Goal: Transaction & Acquisition: Book appointment/travel/reservation

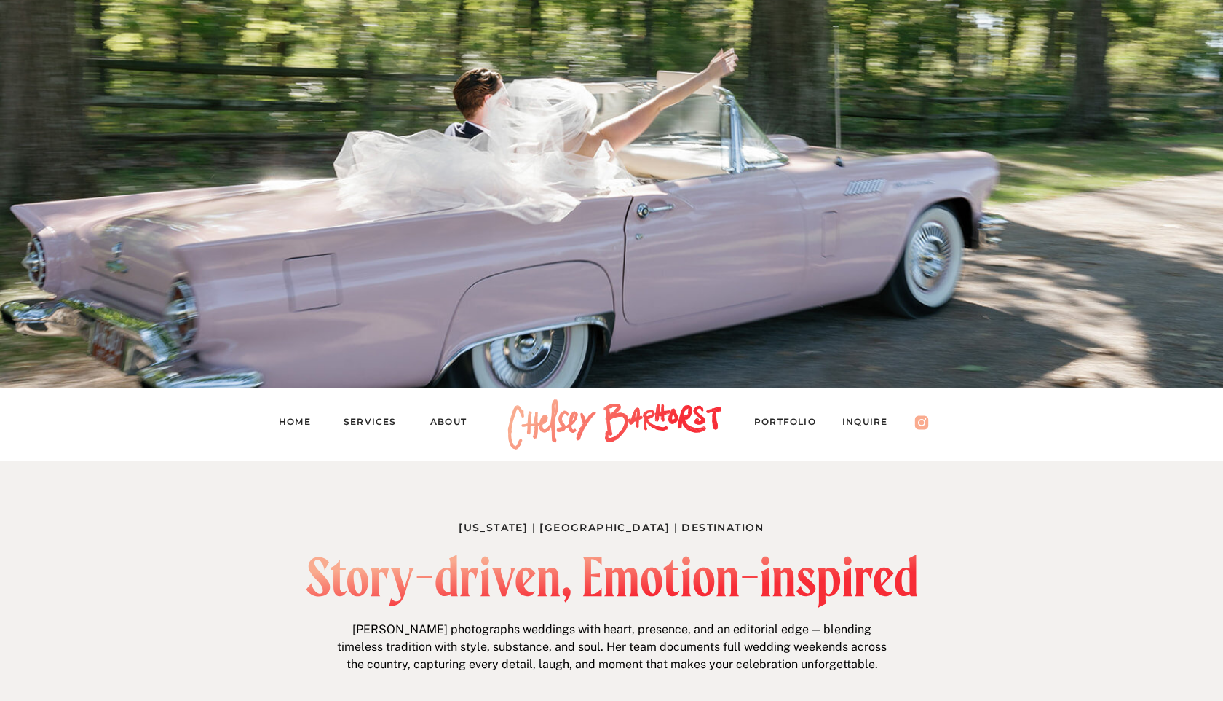
scroll to position [148, 0]
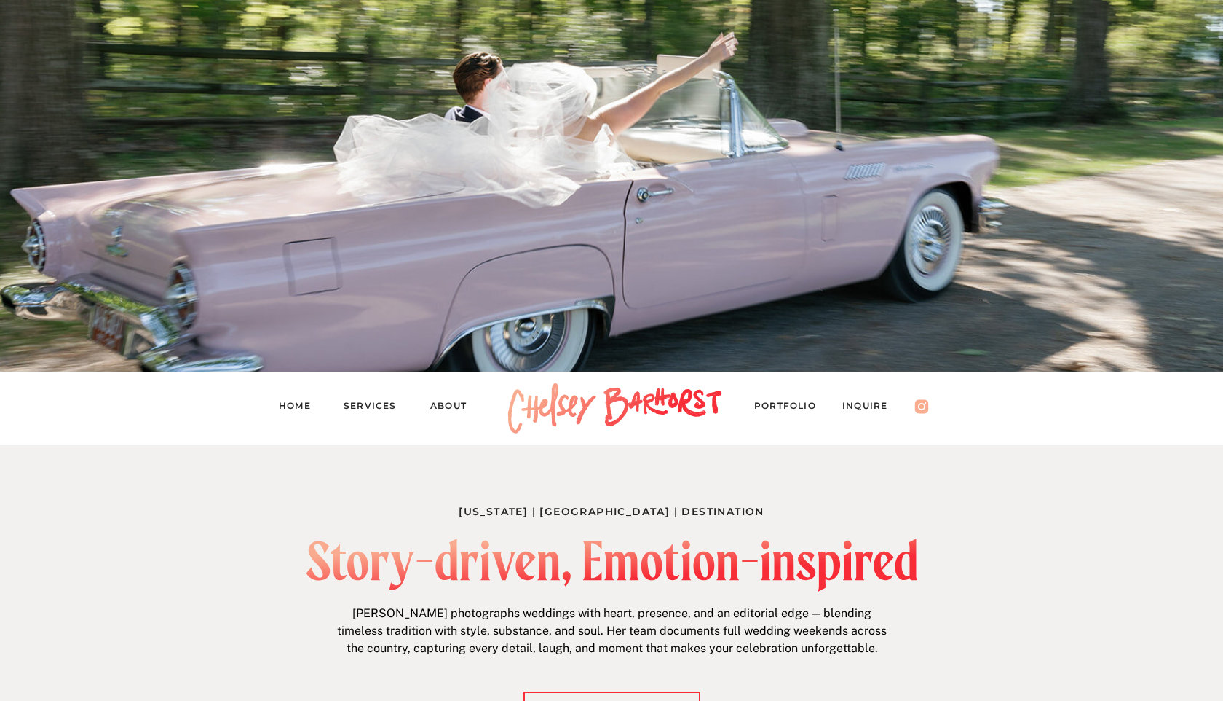
click at [379, 401] on nav "Services" at bounding box center [377, 408] width 66 height 20
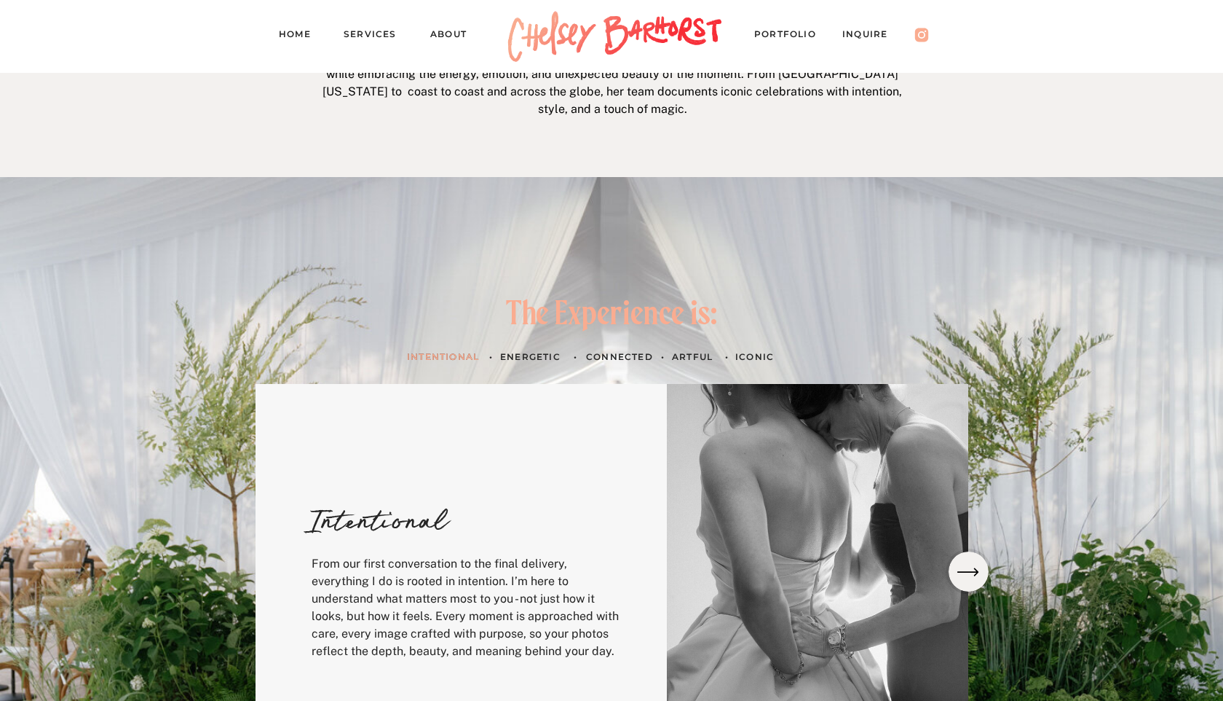
scroll to position [384, 0]
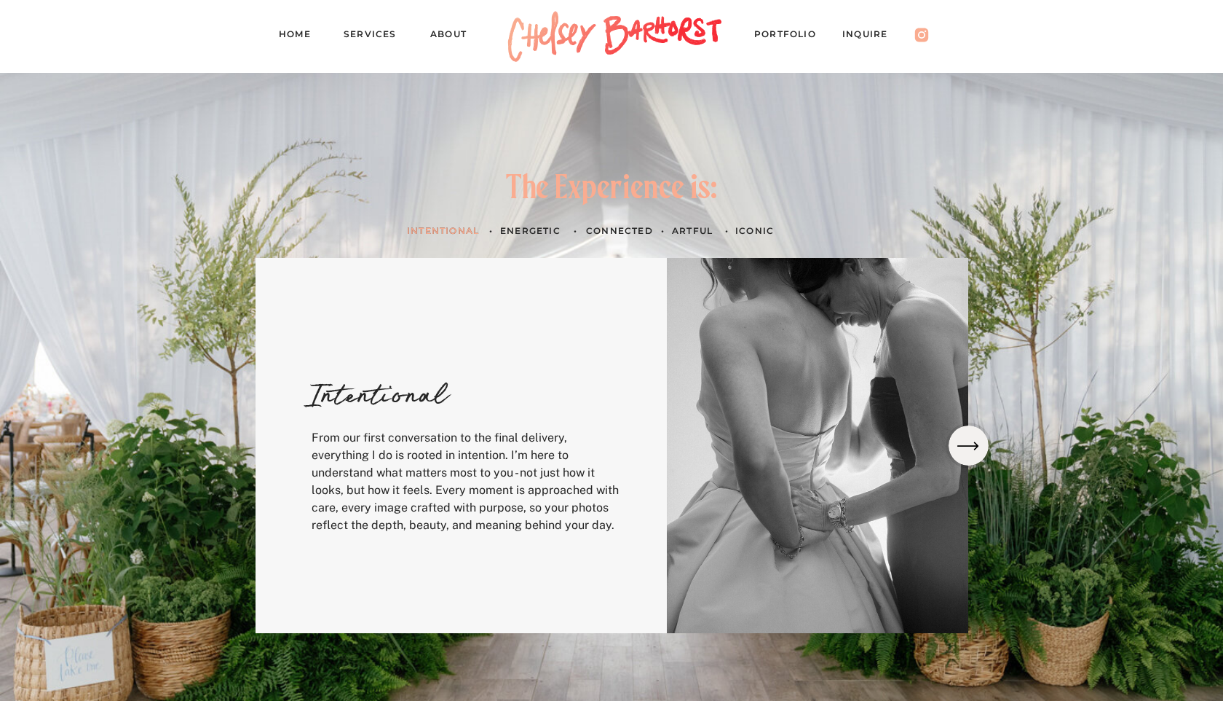
click at [982, 449] on icon at bounding box center [968, 446] width 28 height 26
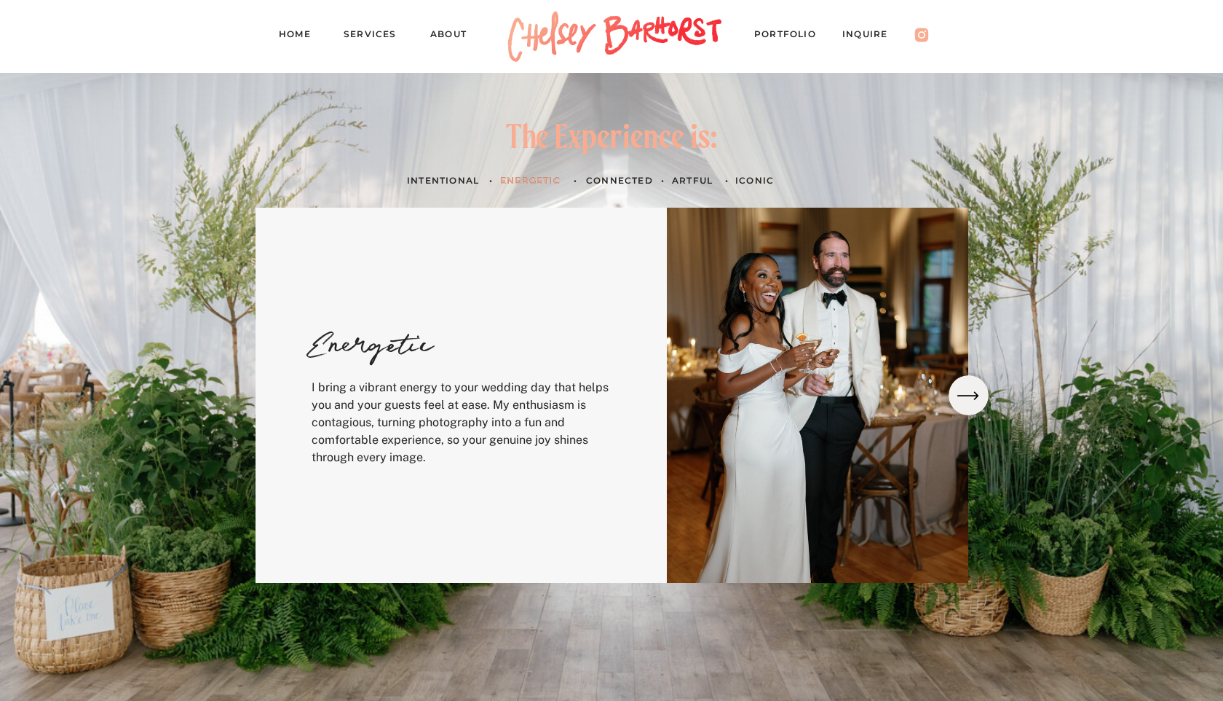
scroll to position [435, 0]
click at [972, 401] on icon at bounding box center [968, 395] width 28 height 26
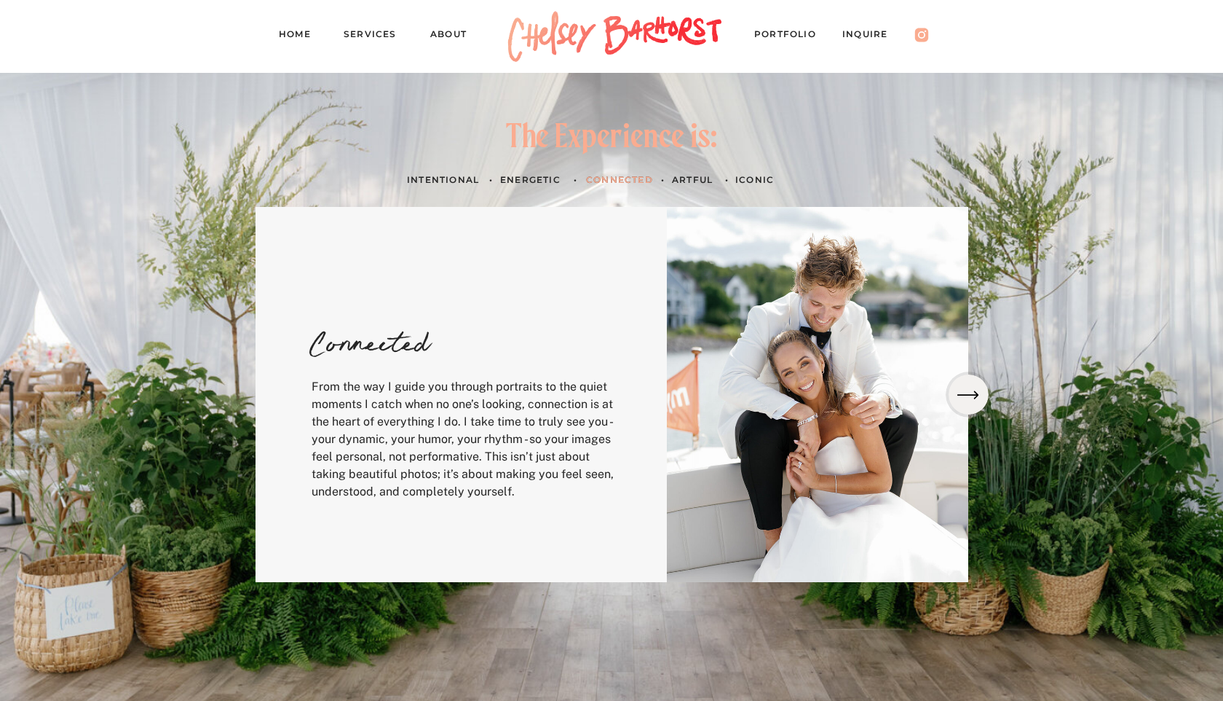
click at [969, 391] on icon at bounding box center [968, 395] width 28 height 26
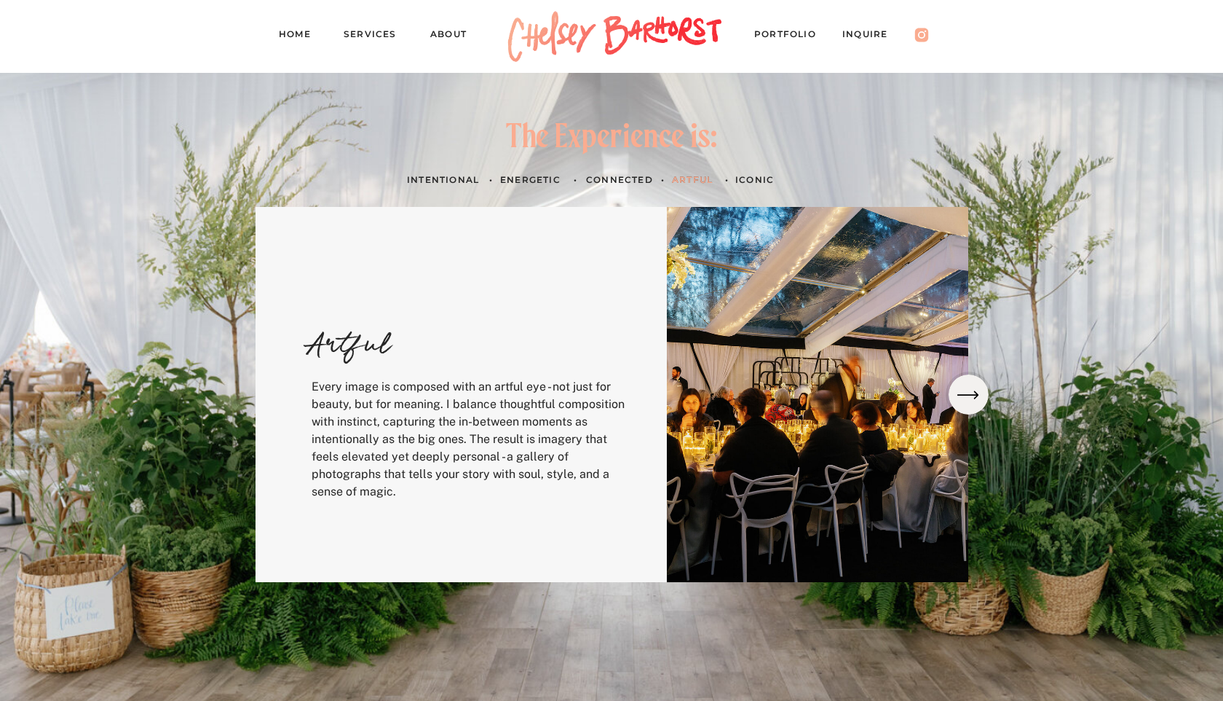
click at [969, 391] on icon at bounding box center [968, 395] width 28 height 26
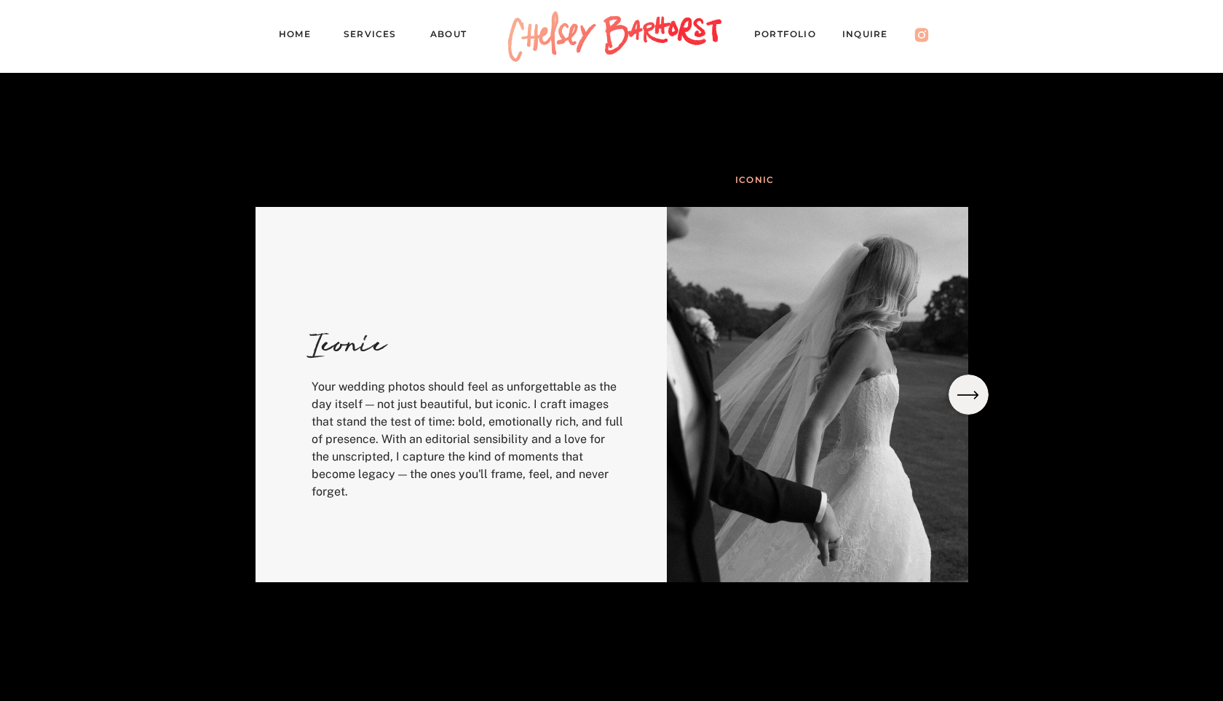
click at [969, 391] on icon at bounding box center [968, 395] width 28 height 26
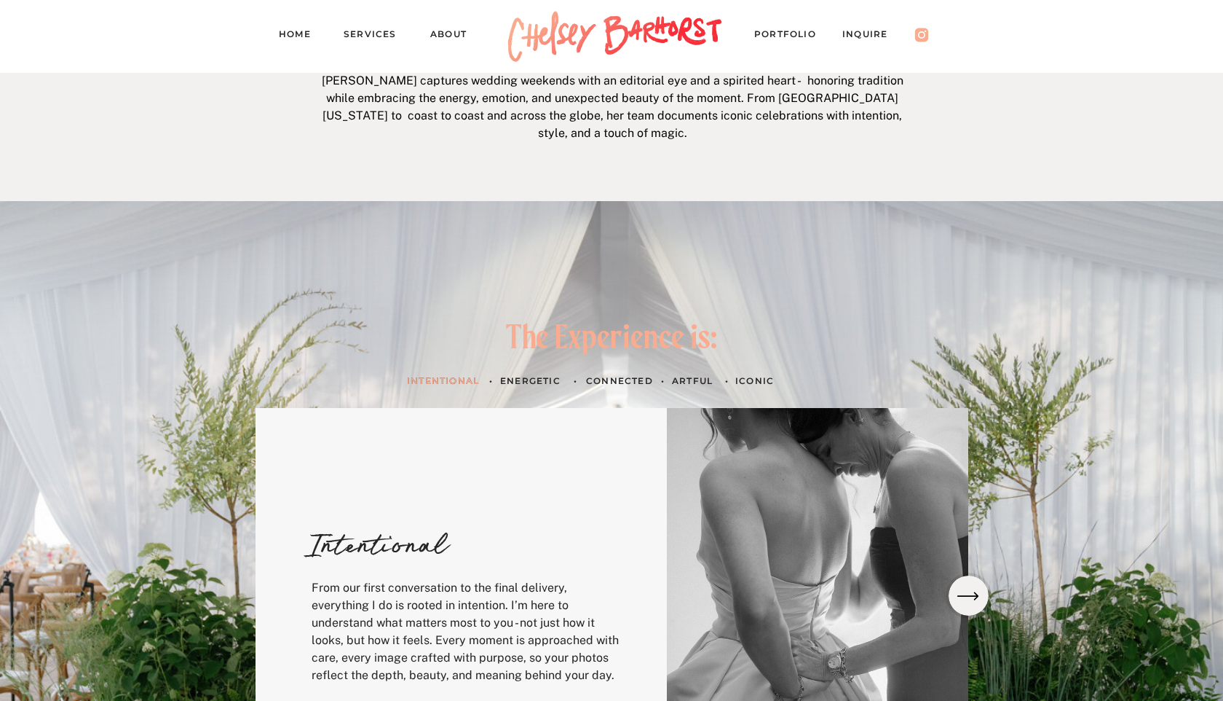
scroll to position [127, 0]
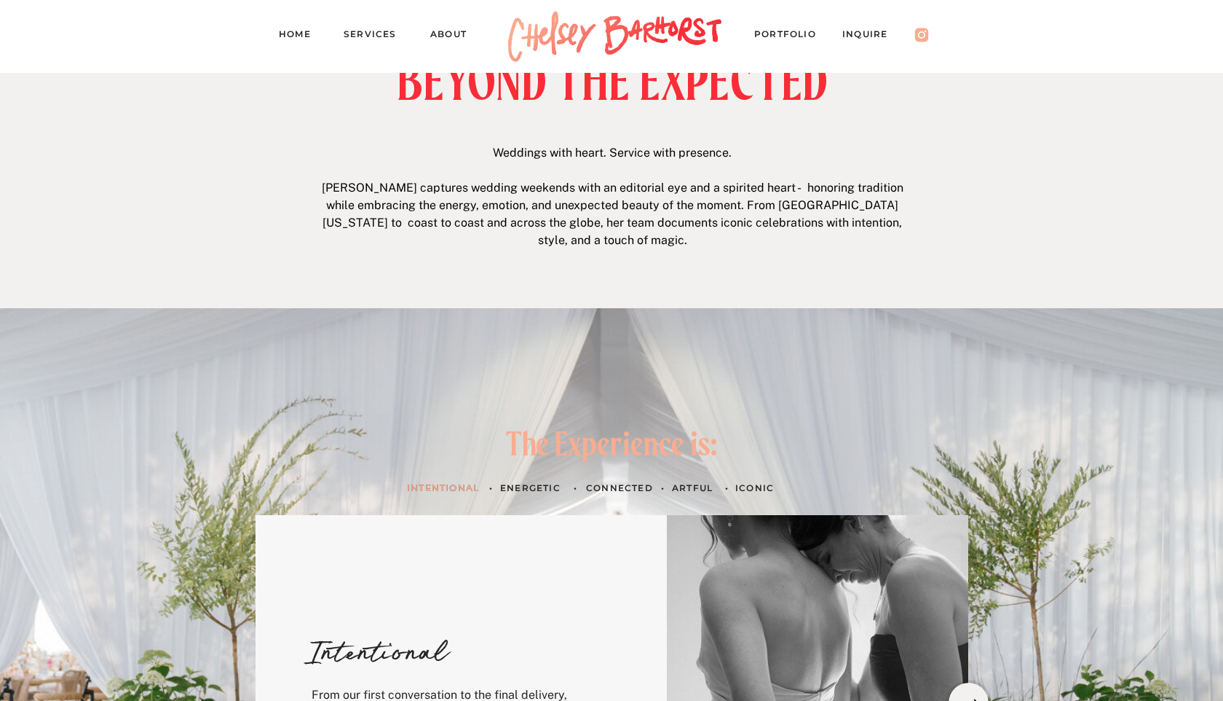
click at [867, 34] on nav "Inquire" at bounding box center [873, 36] width 60 height 20
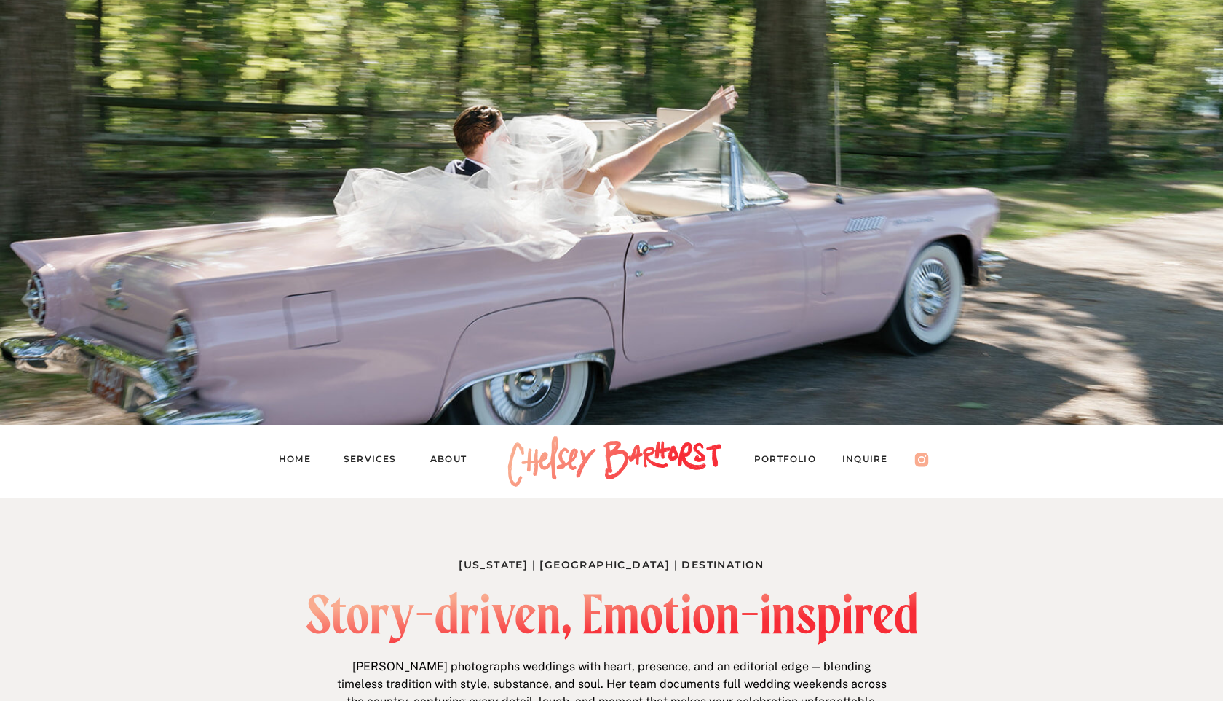
scroll to position [123, 0]
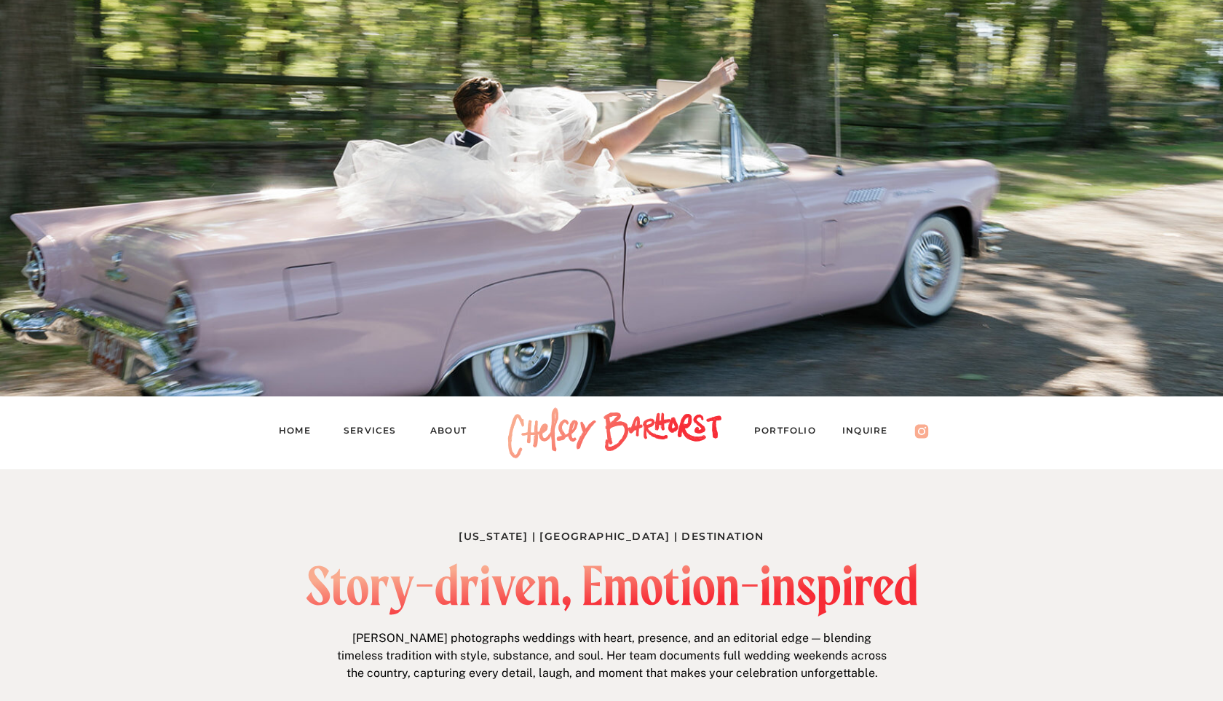
click at [296, 426] on nav "Home" at bounding box center [301, 432] width 44 height 20
click at [363, 428] on nav "Services" at bounding box center [377, 432] width 66 height 20
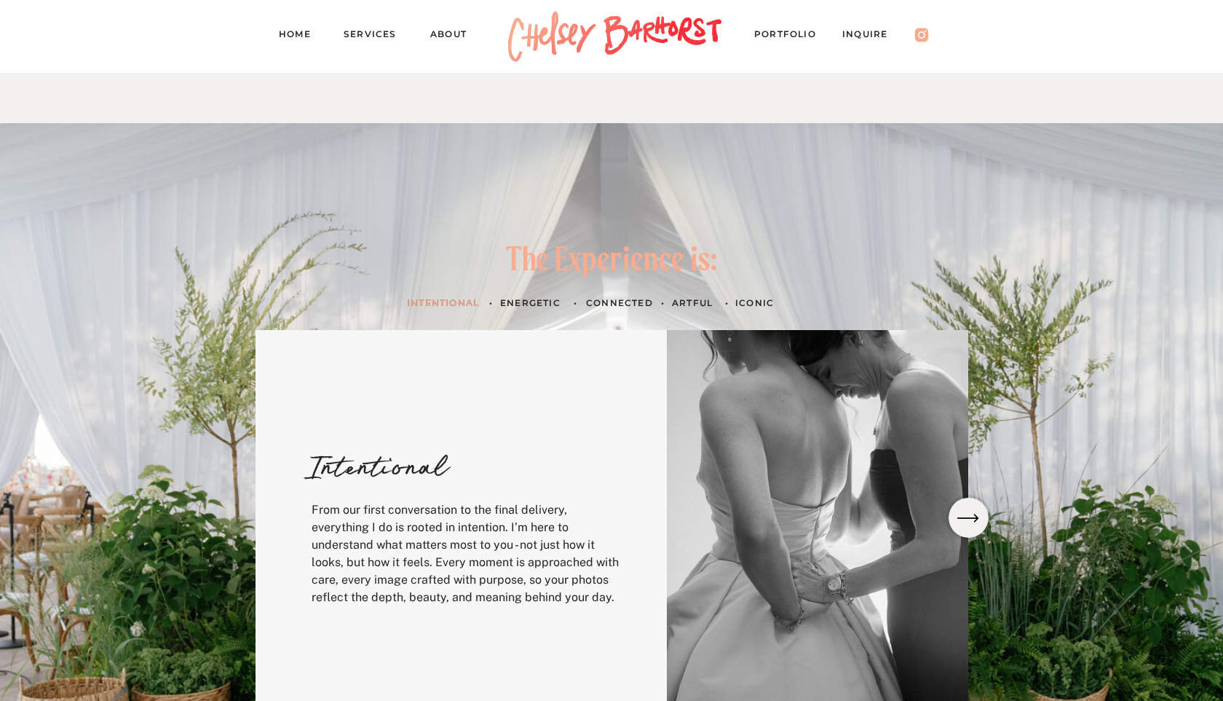
scroll to position [315, 0]
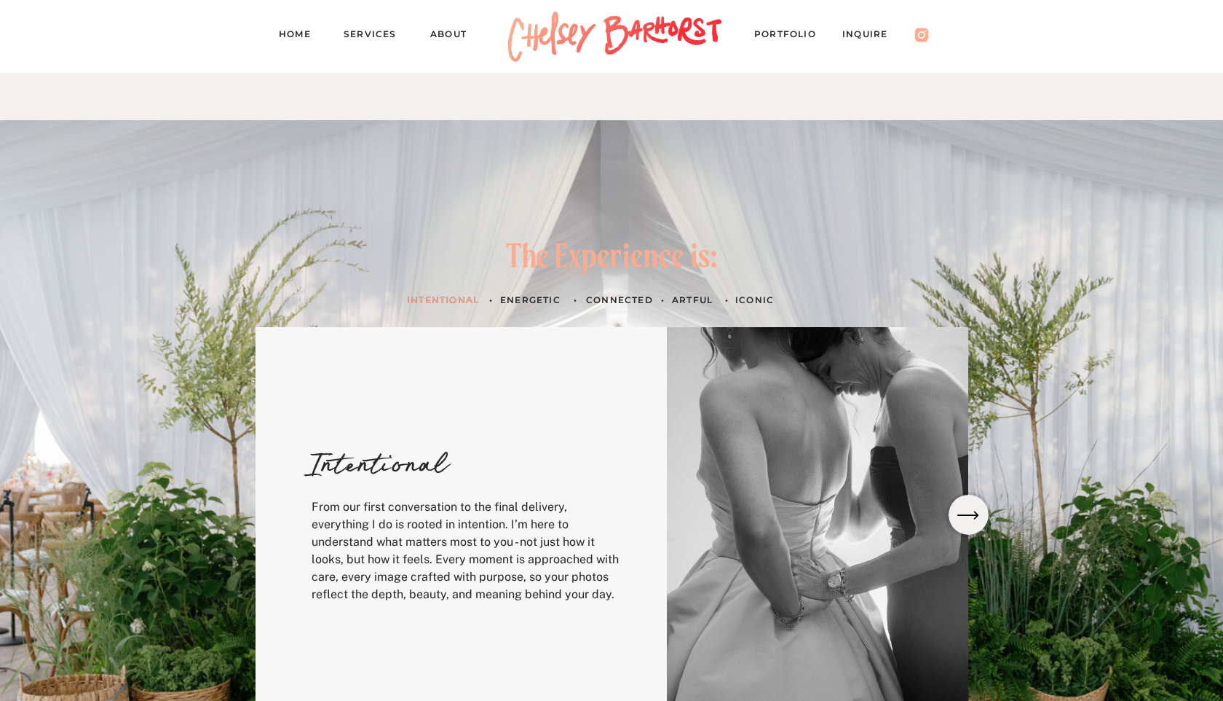
click at [534, 296] on h3 "Energetic" at bounding box center [533, 299] width 67 height 15
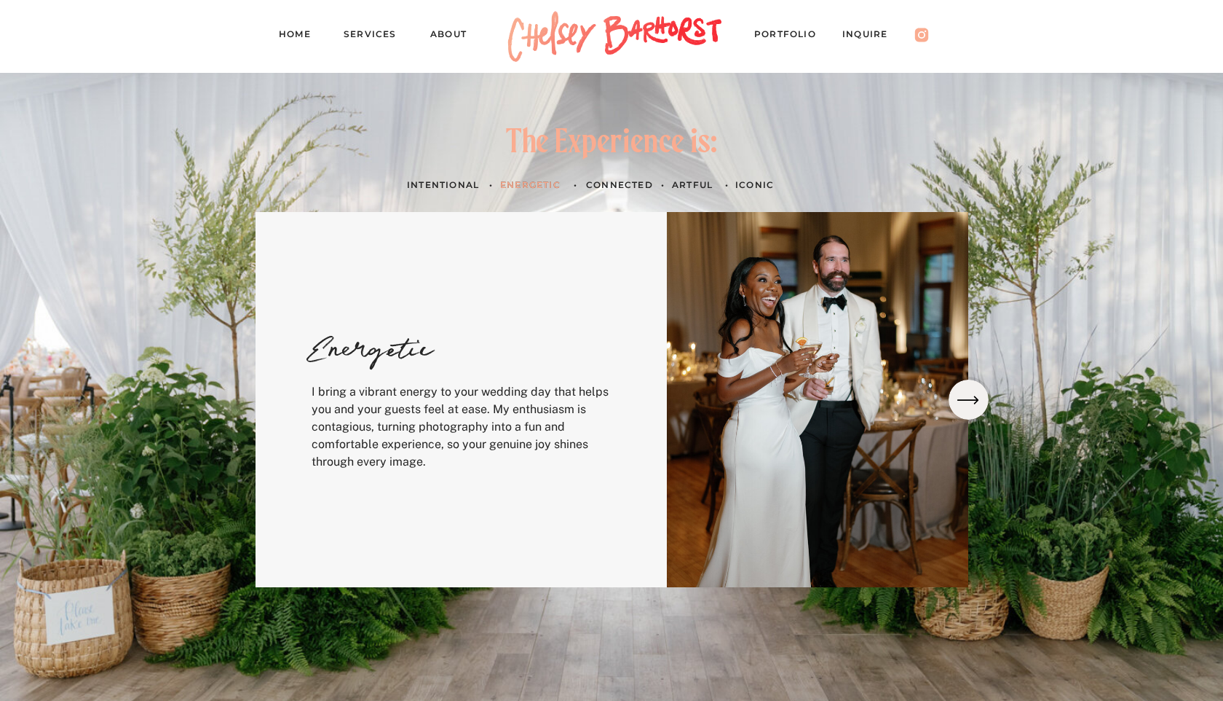
scroll to position [435, 0]
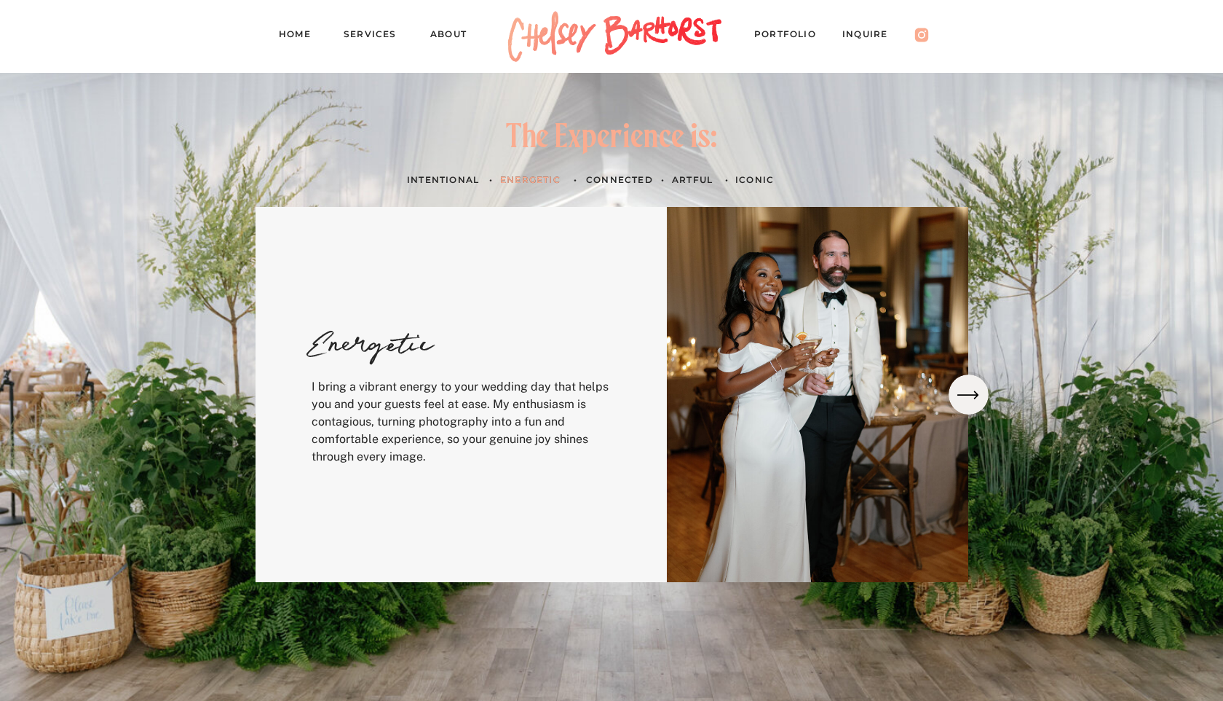
click at [618, 178] on h3 "Connected" at bounding box center [620, 179] width 68 height 15
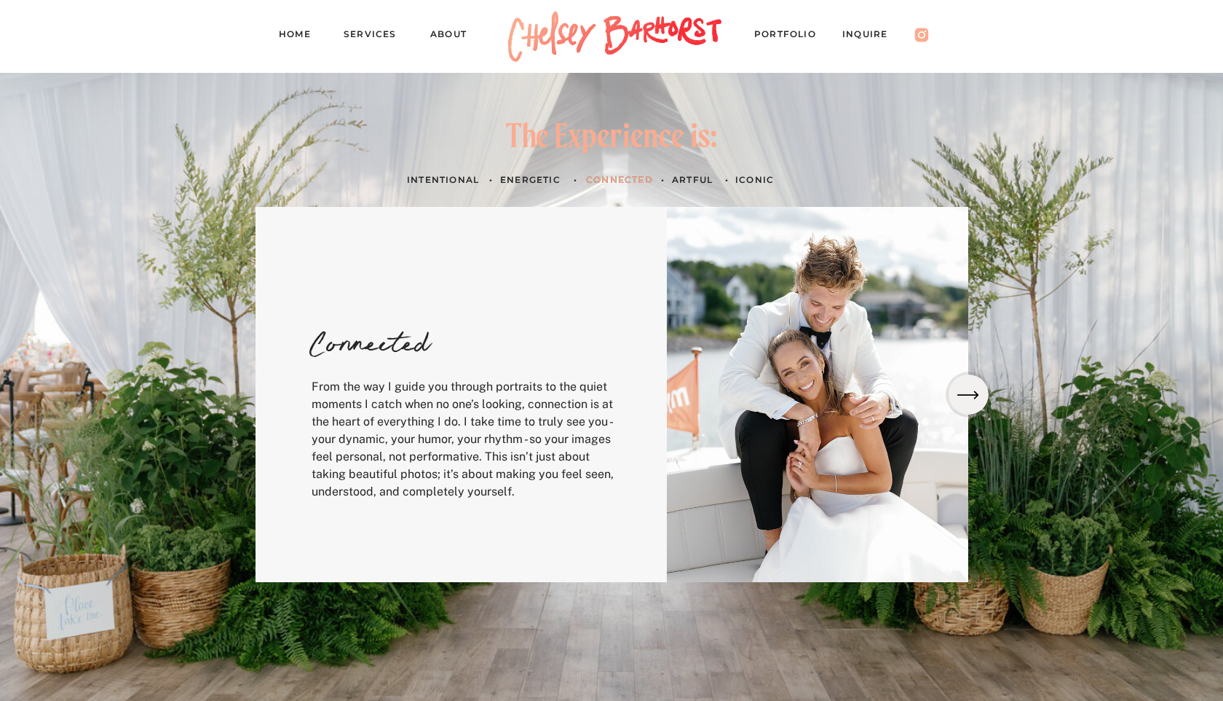
click at [688, 176] on h3 "artful" at bounding box center [693, 179] width 42 height 15
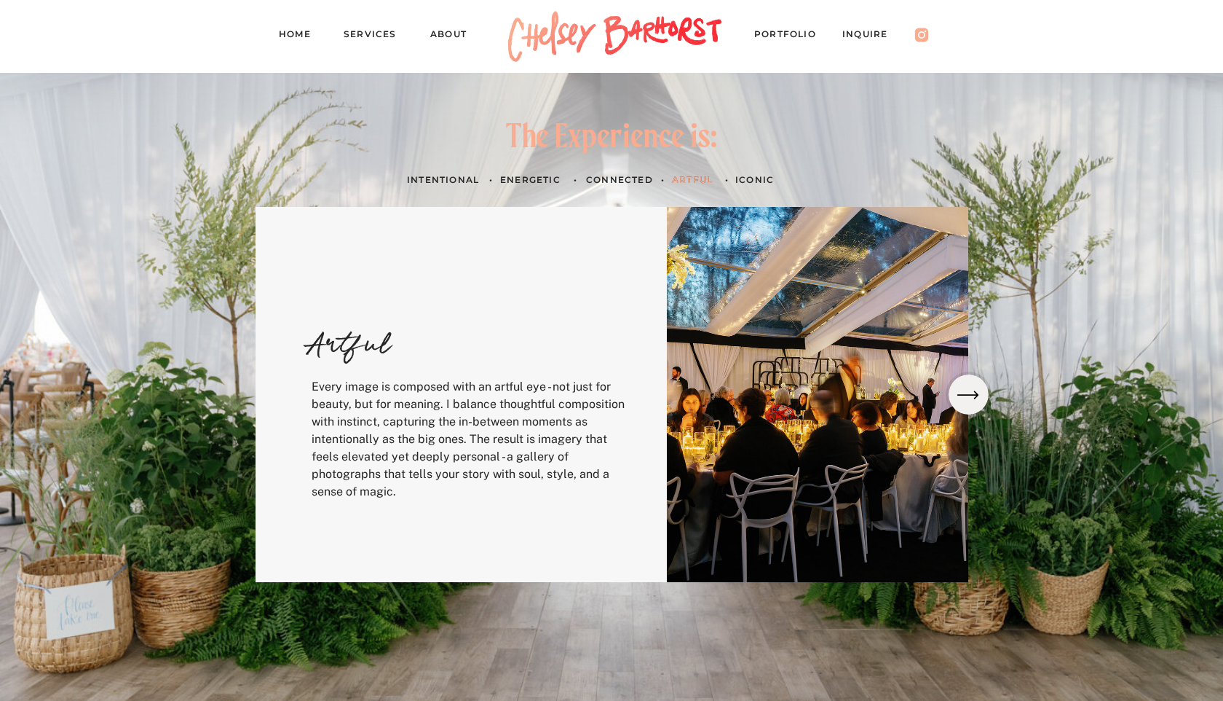
click at [739, 176] on h3 "ICONIC" at bounding box center [757, 179] width 42 height 15
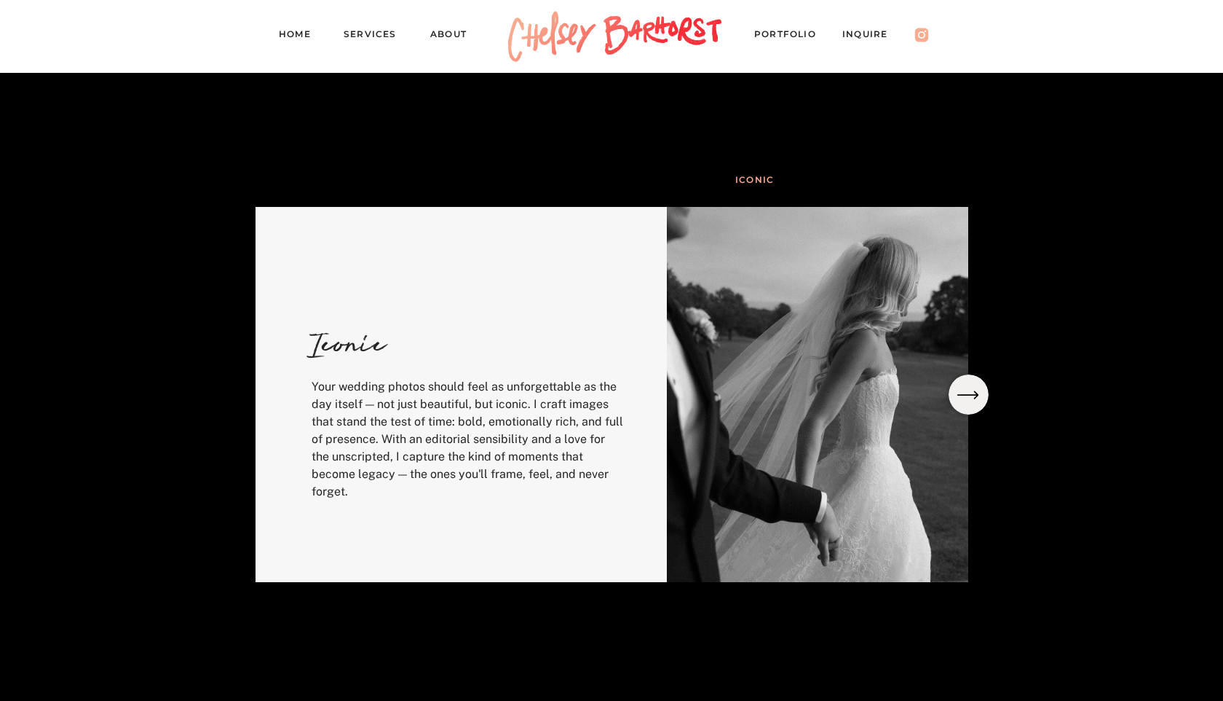
click at [983, 392] on div at bounding box center [969, 394] width 40 height 40
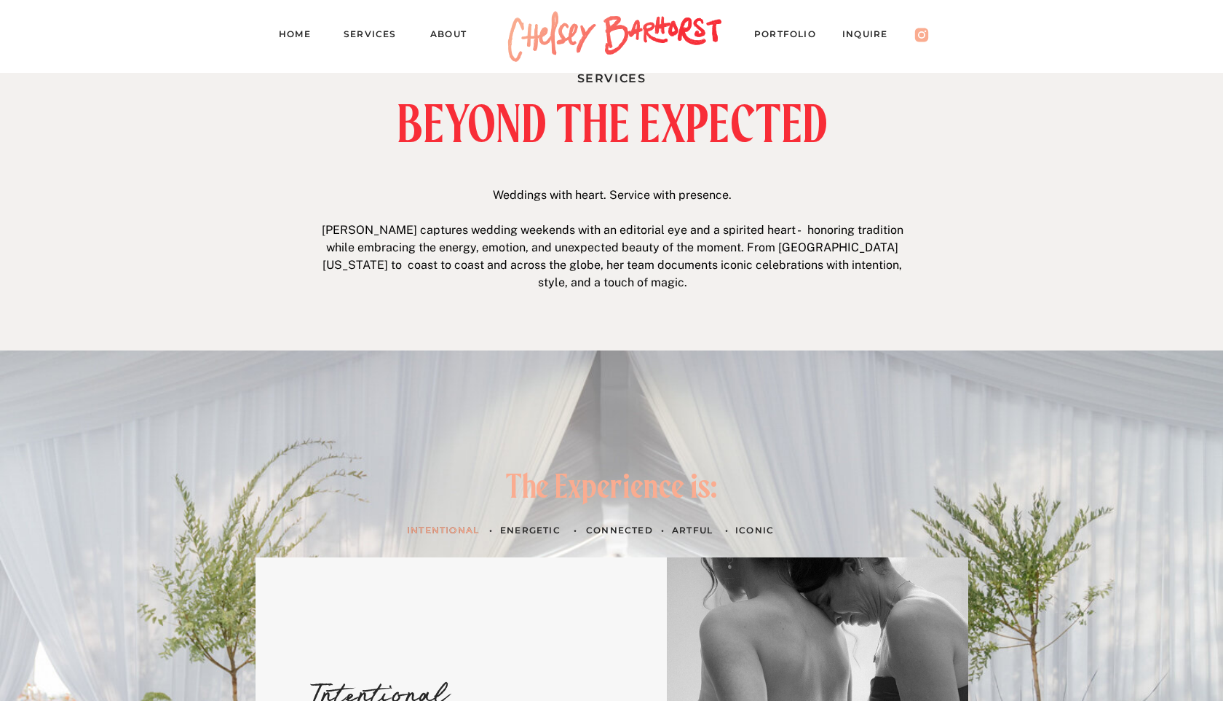
scroll to position [0, 0]
